Goal: Task Accomplishment & Management: Use online tool/utility

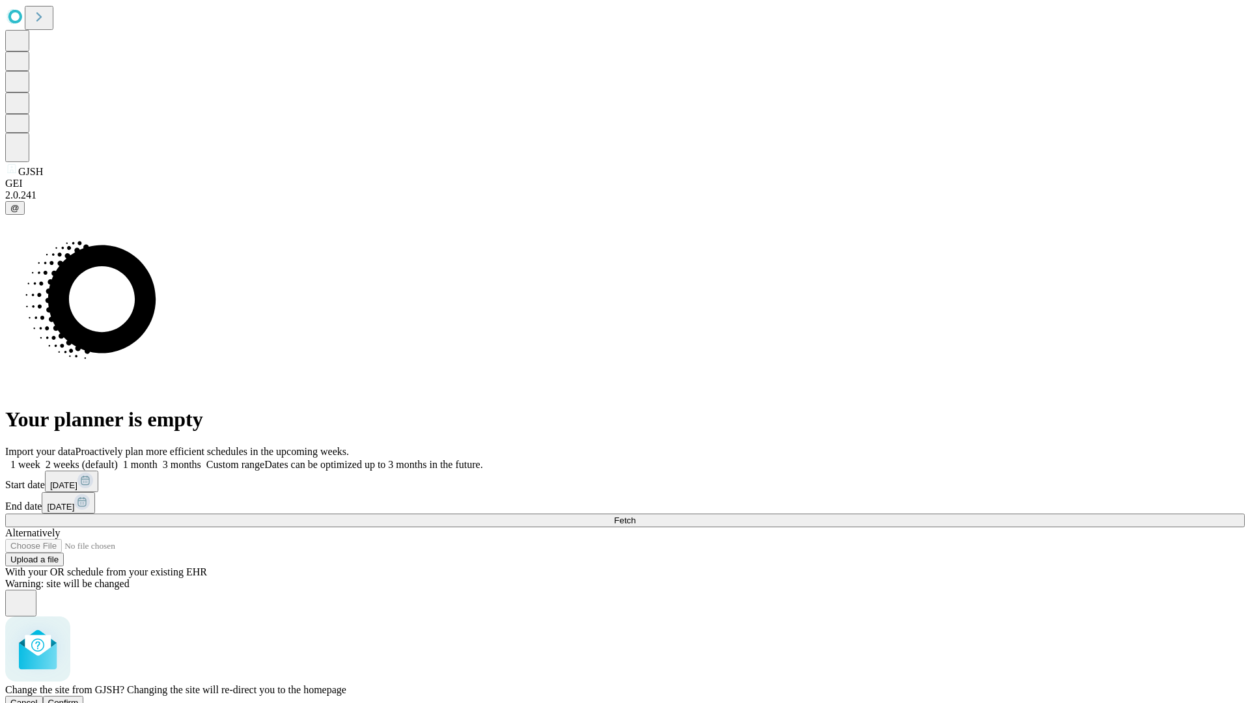
click at [79, 698] on span "Confirm" at bounding box center [63, 703] width 31 height 10
click at [118, 459] on label "2 weeks (default)" at bounding box center [78, 464] width 77 height 11
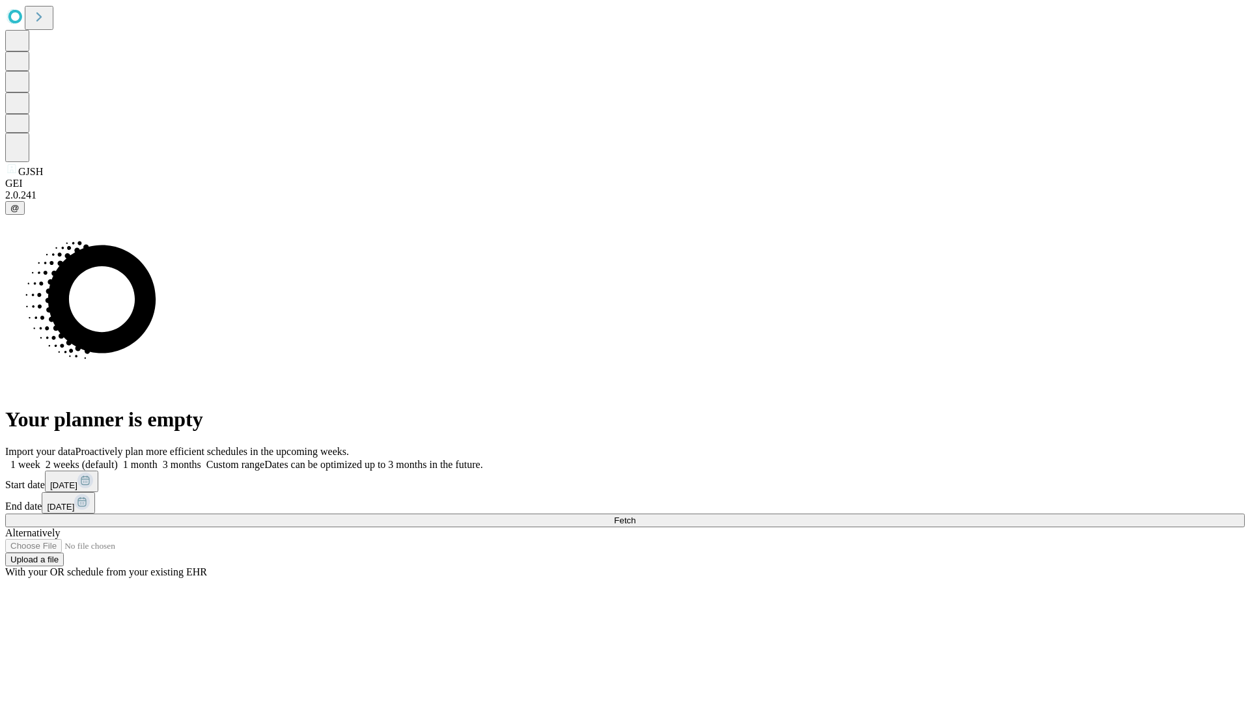
click at [635, 515] on span "Fetch" at bounding box center [624, 520] width 21 height 10
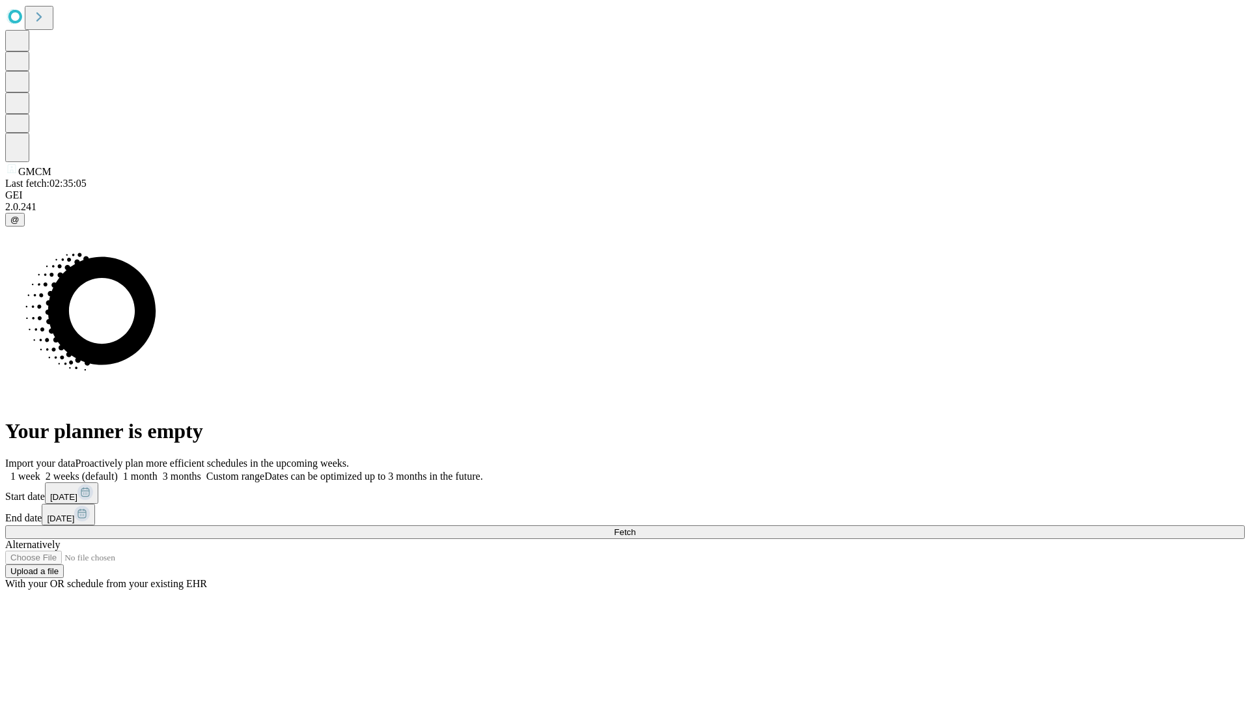
click at [118, 471] on label "2 weeks (default)" at bounding box center [78, 476] width 77 height 11
click at [635, 527] on span "Fetch" at bounding box center [624, 532] width 21 height 10
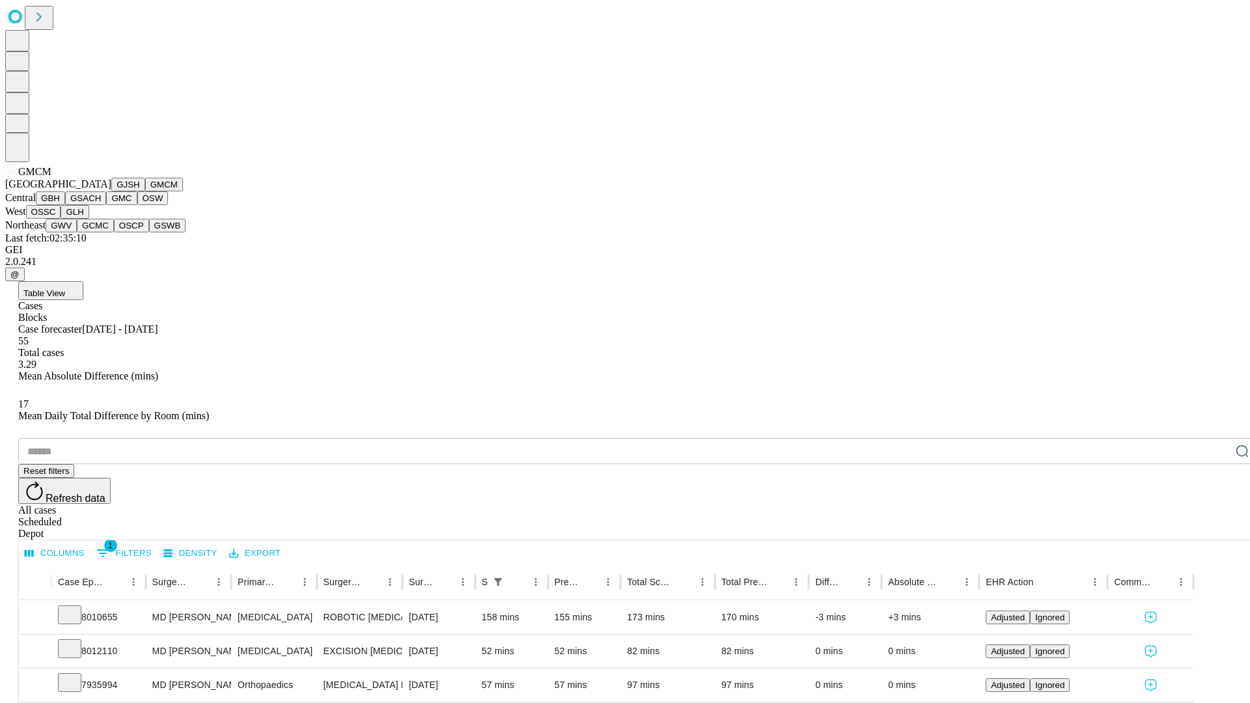
click at [65, 205] on button "GBH" at bounding box center [50, 198] width 29 height 14
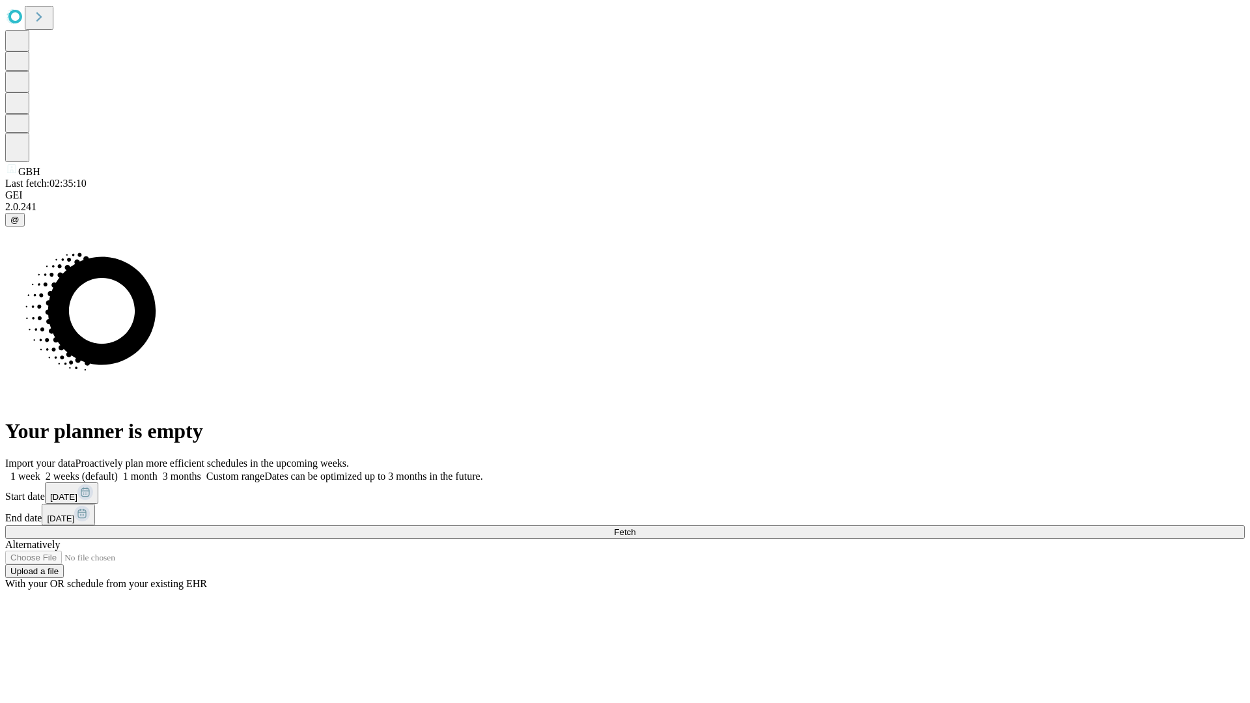
click at [118, 471] on label "2 weeks (default)" at bounding box center [78, 476] width 77 height 11
click at [635, 527] on span "Fetch" at bounding box center [624, 532] width 21 height 10
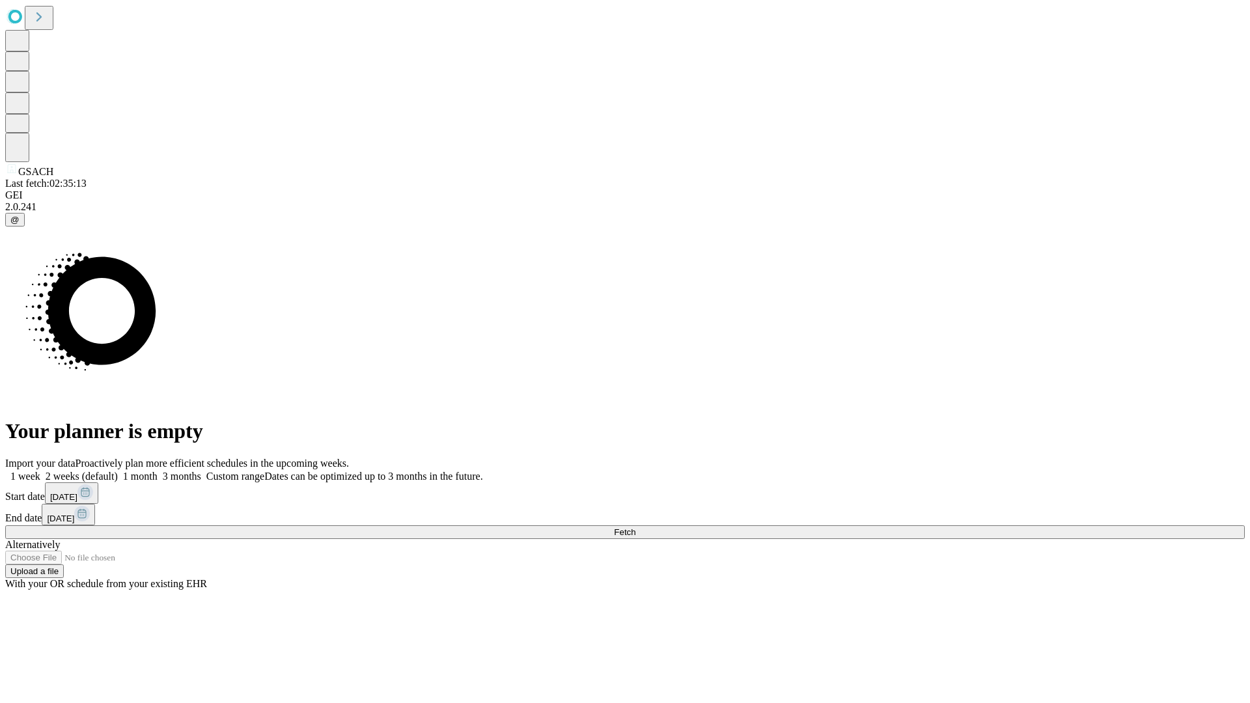
click at [118, 471] on label "2 weeks (default)" at bounding box center [78, 476] width 77 height 11
click at [635, 527] on span "Fetch" at bounding box center [624, 532] width 21 height 10
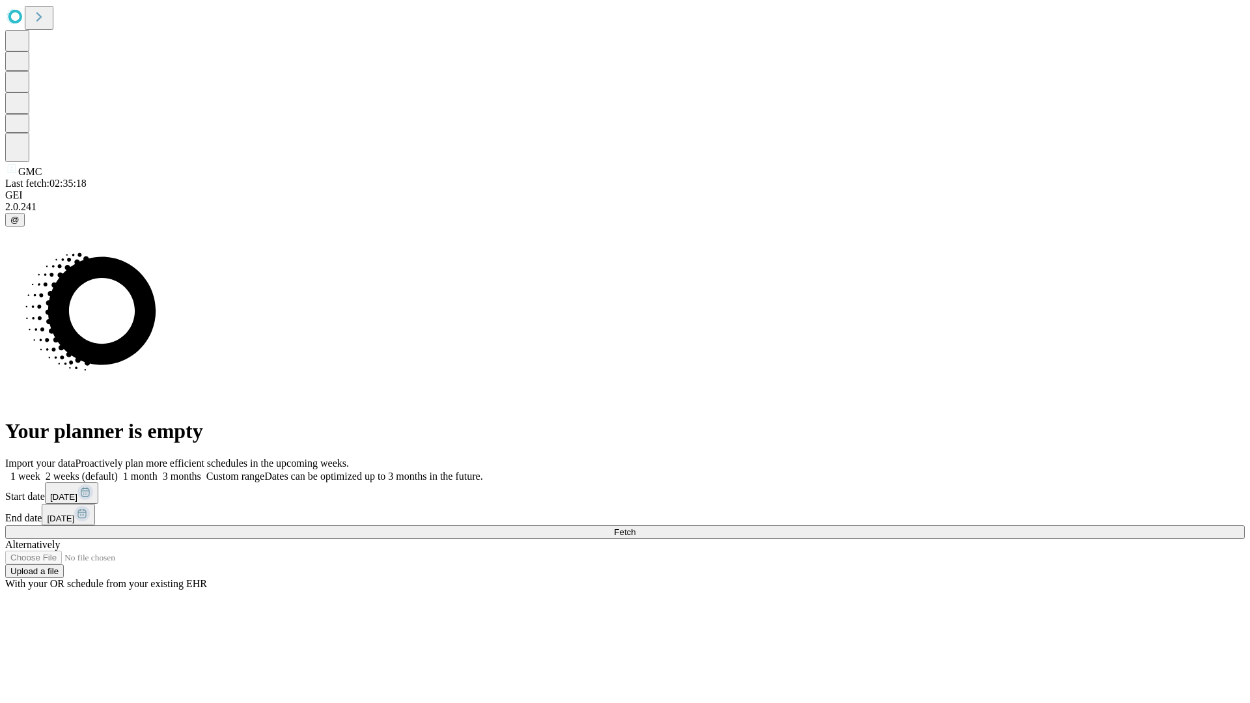
click at [118, 471] on label "2 weeks (default)" at bounding box center [78, 476] width 77 height 11
click at [635, 527] on span "Fetch" at bounding box center [624, 532] width 21 height 10
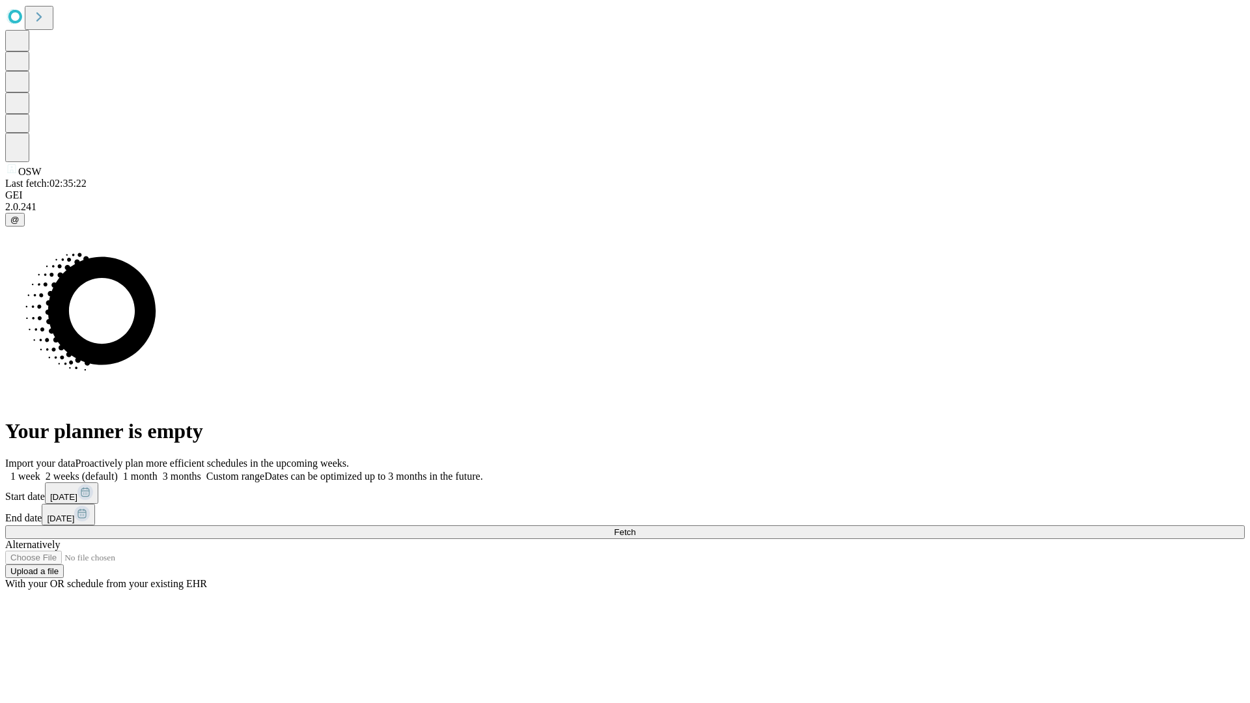
click at [118, 471] on label "2 weeks (default)" at bounding box center [78, 476] width 77 height 11
click at [635, 527] on span "Fetch" at bounding box center [624, 532] width 21 height 10
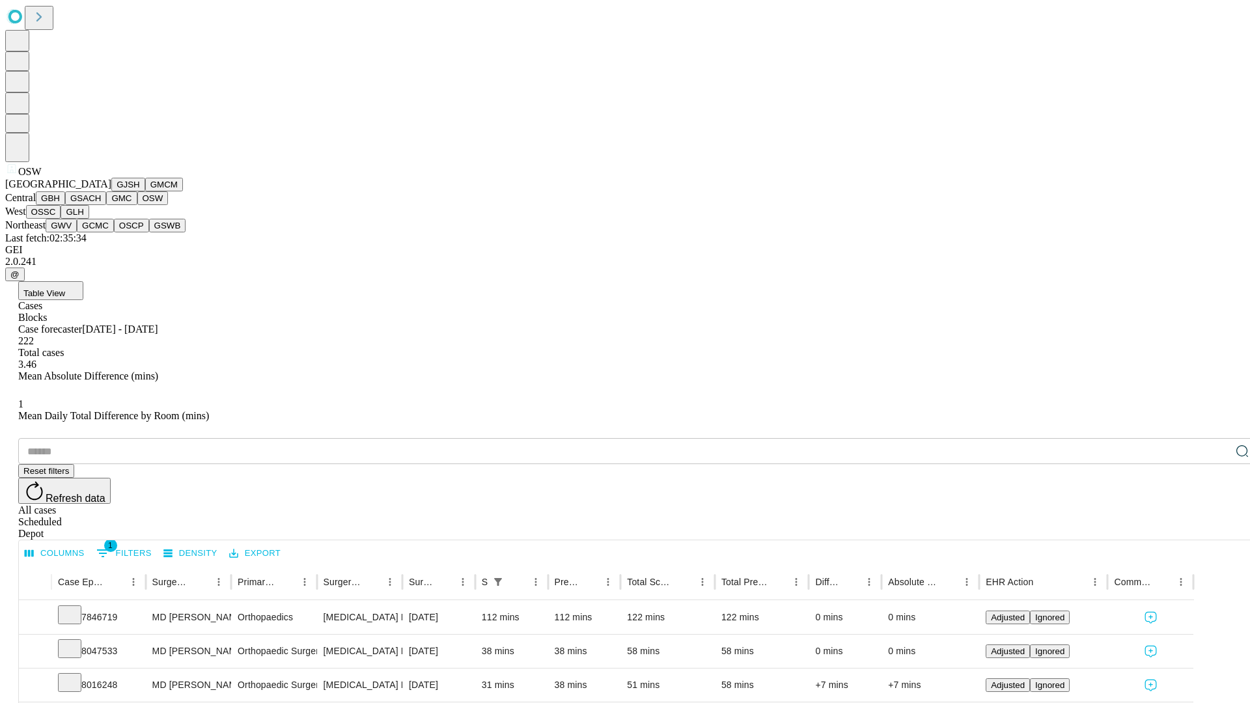
click at [61, 219] on button "OSSC" at bounding box center [43, 212] width 35 height 14
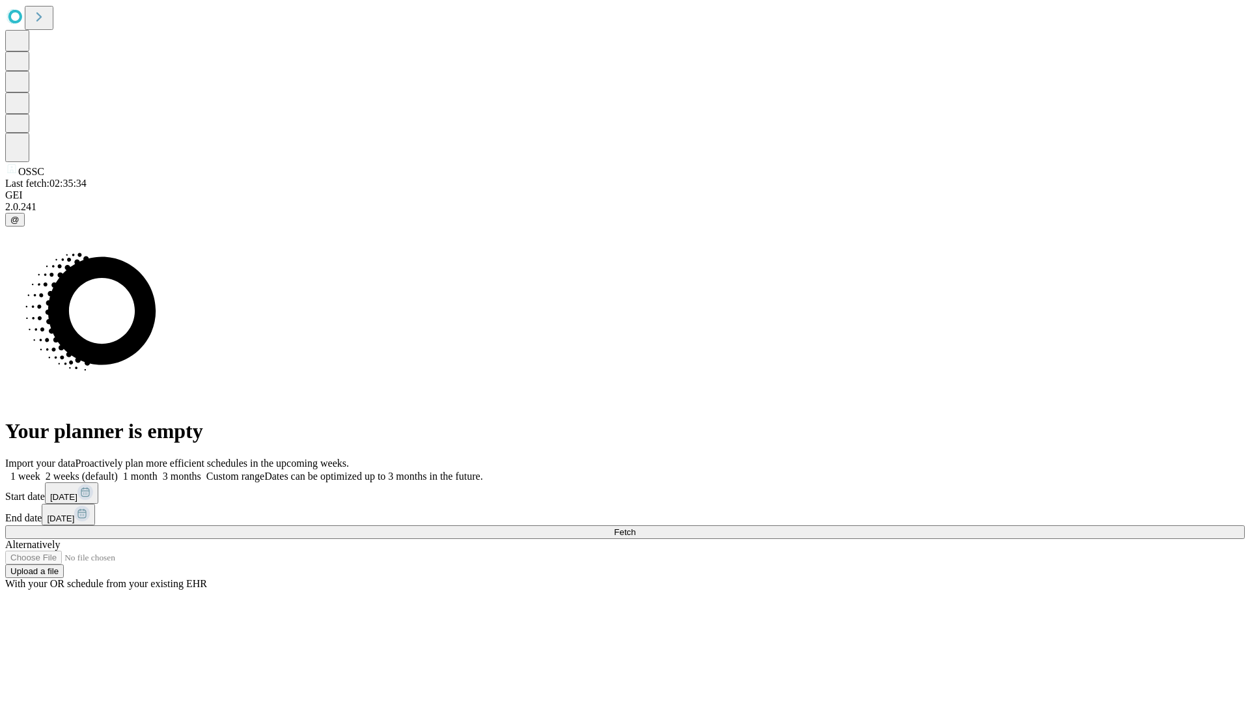
click at [118, 471] on label "2 weeks (default)" at bounding box center [78, 476] width 77 height 11
click at [635, 527] on span "Fetch" at bounding box center [624, 532] width 21 height 10
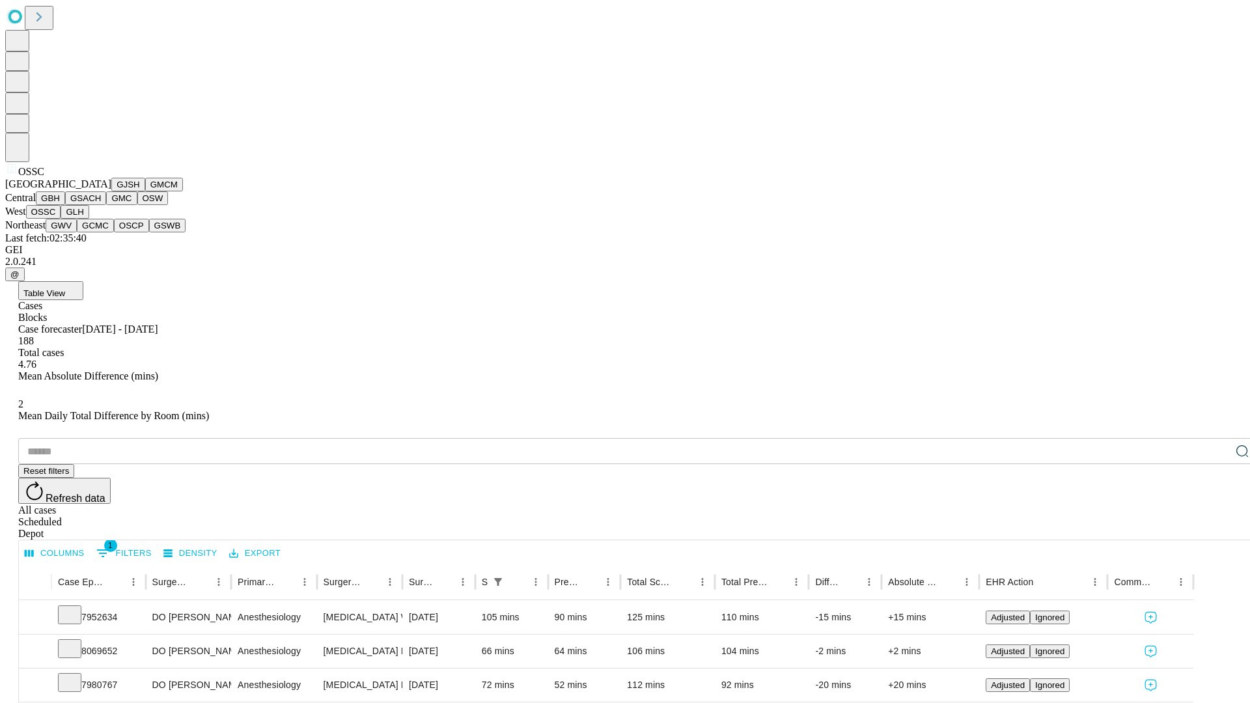
click at [89, 219] on button "GLH" at bounding box center [75, 212] width 28 height 14
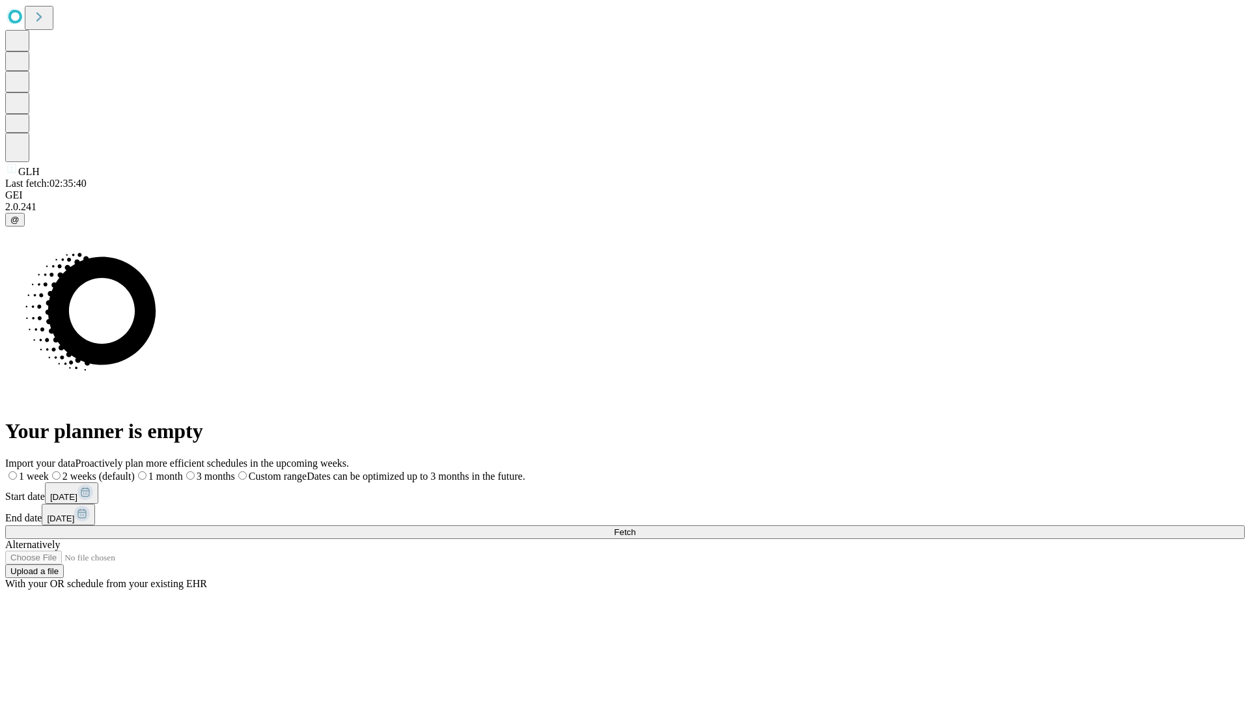
click at [135, 471] on label "2 weeks (default)" at bounding box center [92, 476] width 86 height 11
click at [635, 527] on span "Fetch" at bounding box center [624, 532] width 21 height 10
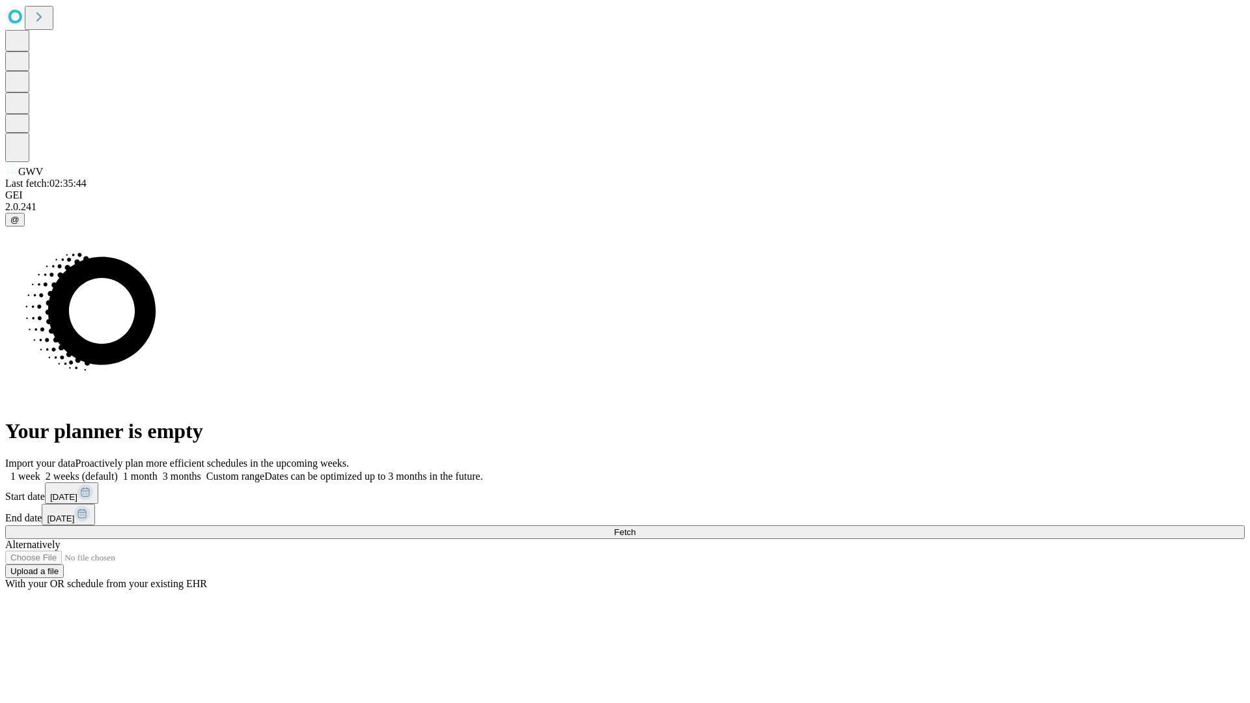
click at [635, 527] on span "Fetch" at bounding box center [624, 532] width 21 height 10
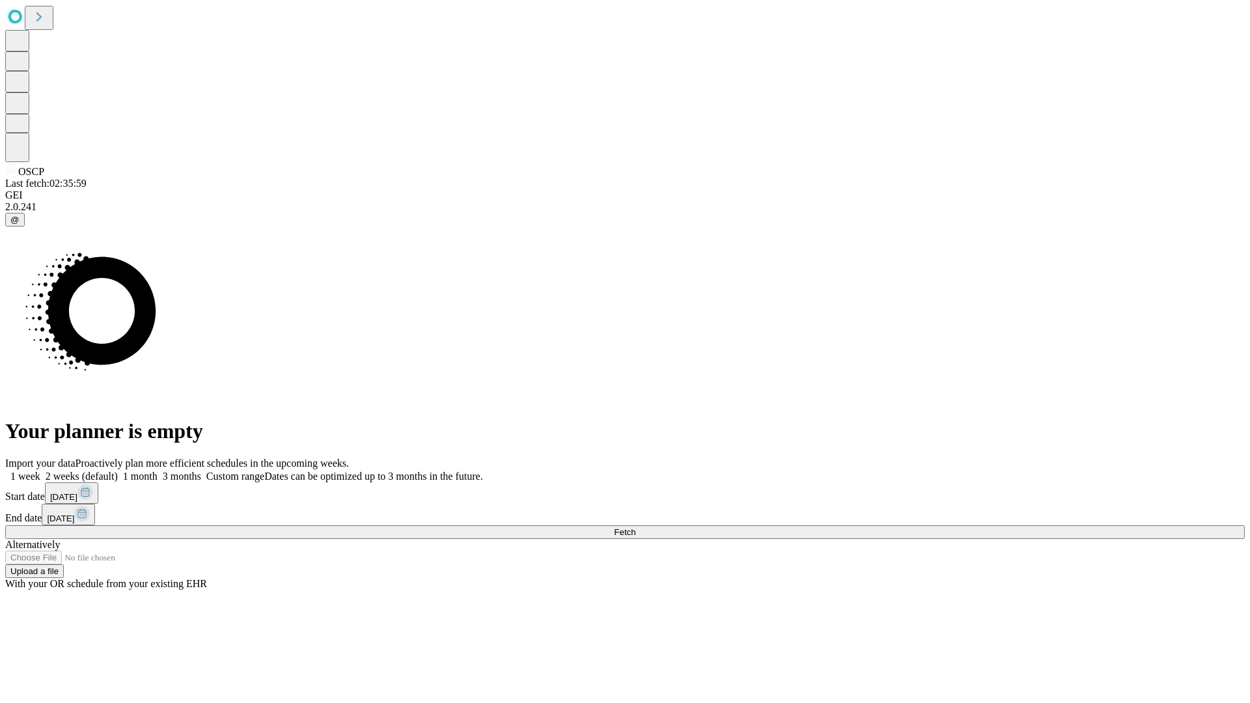
click at [118, 471] on label "2 weeks (default)" at bounding box center [78, 476] width 77 height 11
click at [635, 527] on span "Fetch" at bounding box center [624, 532] width 21 height 10
